Goal: Find specific page/section: Find specific page/section

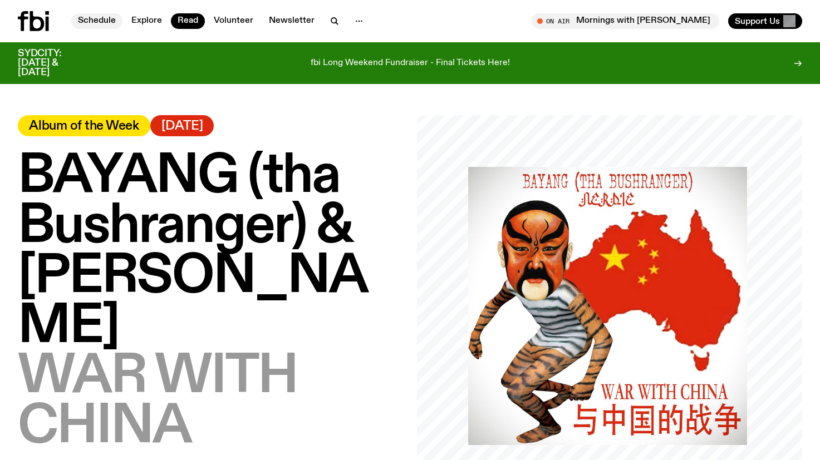
click at [100, 22] on link "Schedule" at bounding box center [96, 21] width 51 height 16
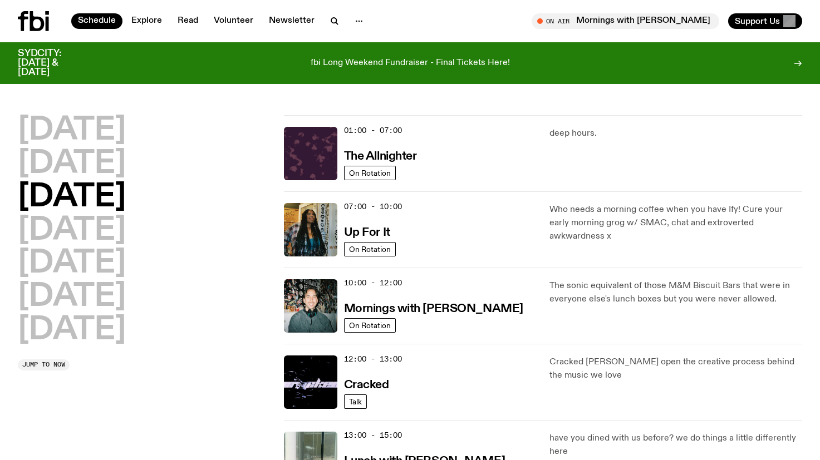
click at [83, 170] on h2 "[DATE]" at bounding box center [72, 164] width 108 height 31
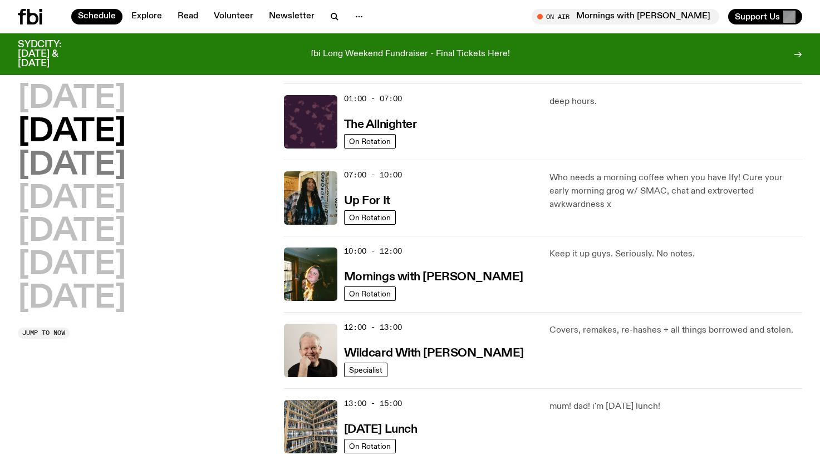
scroll to position [31, 0]
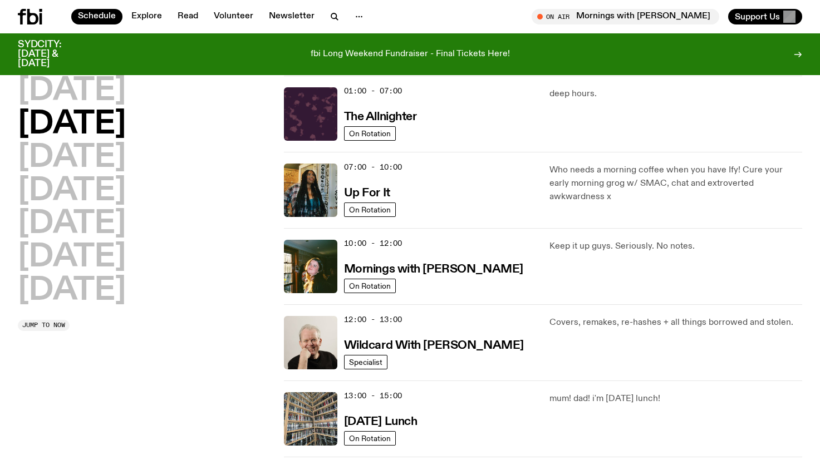
click at [83, 127] on h2 "[DATE]" at bounding box center [72, 124] width 108 height 31
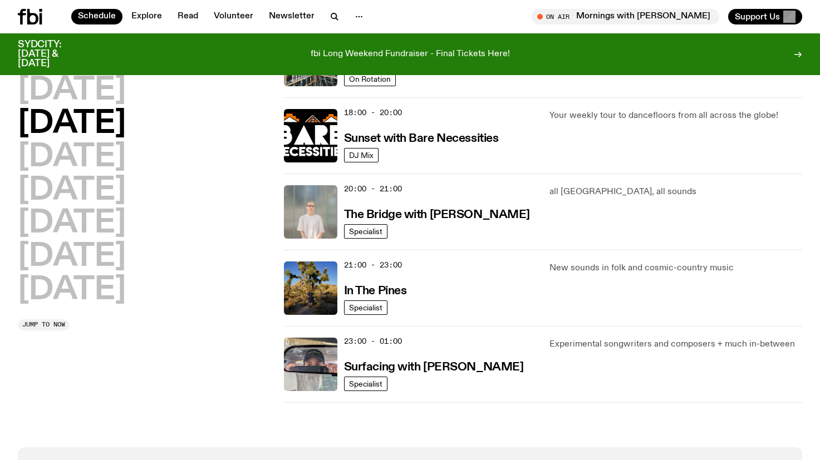
scroll to position [470, 0]
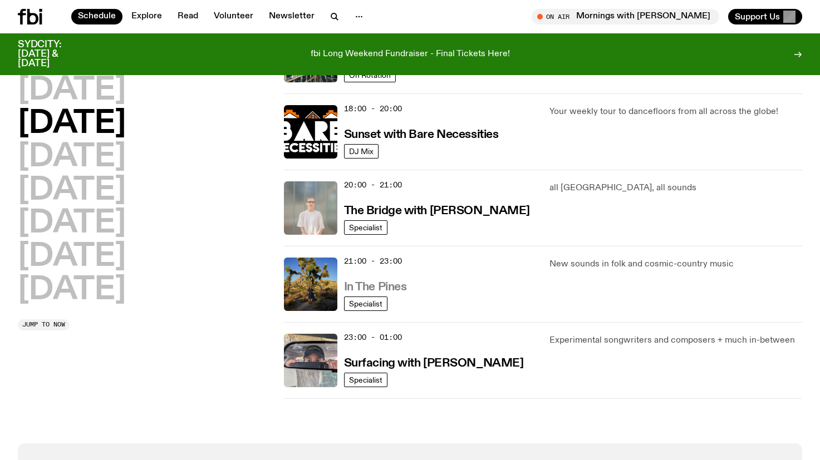
click at [387, 284] on h3 "In The Pines" at bounding box center [375, 288] width 63 height 12
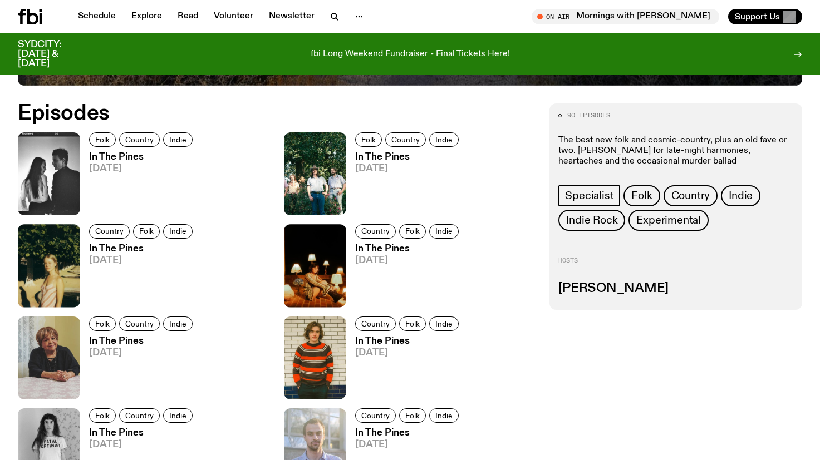
scroll to position [517, 0]
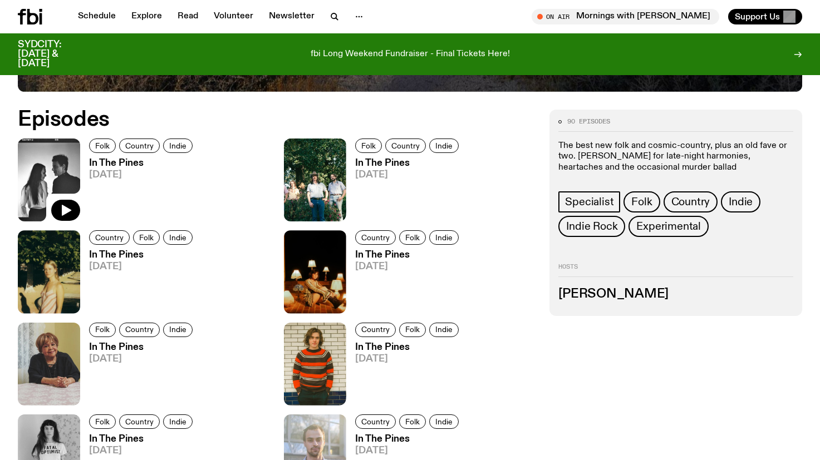
click at [53, 159] on img at bounding box center [49, 180] width 62 height 83
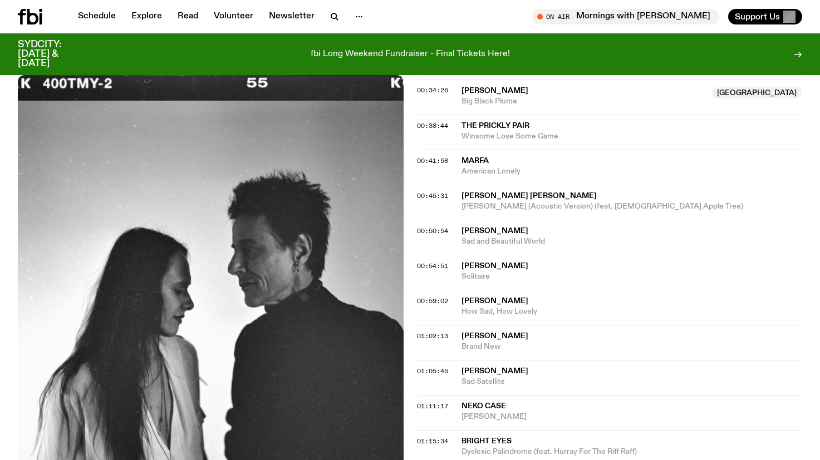
scroll to position [605, 0]
